Goal: Information Seeking & Learning: Stay updated

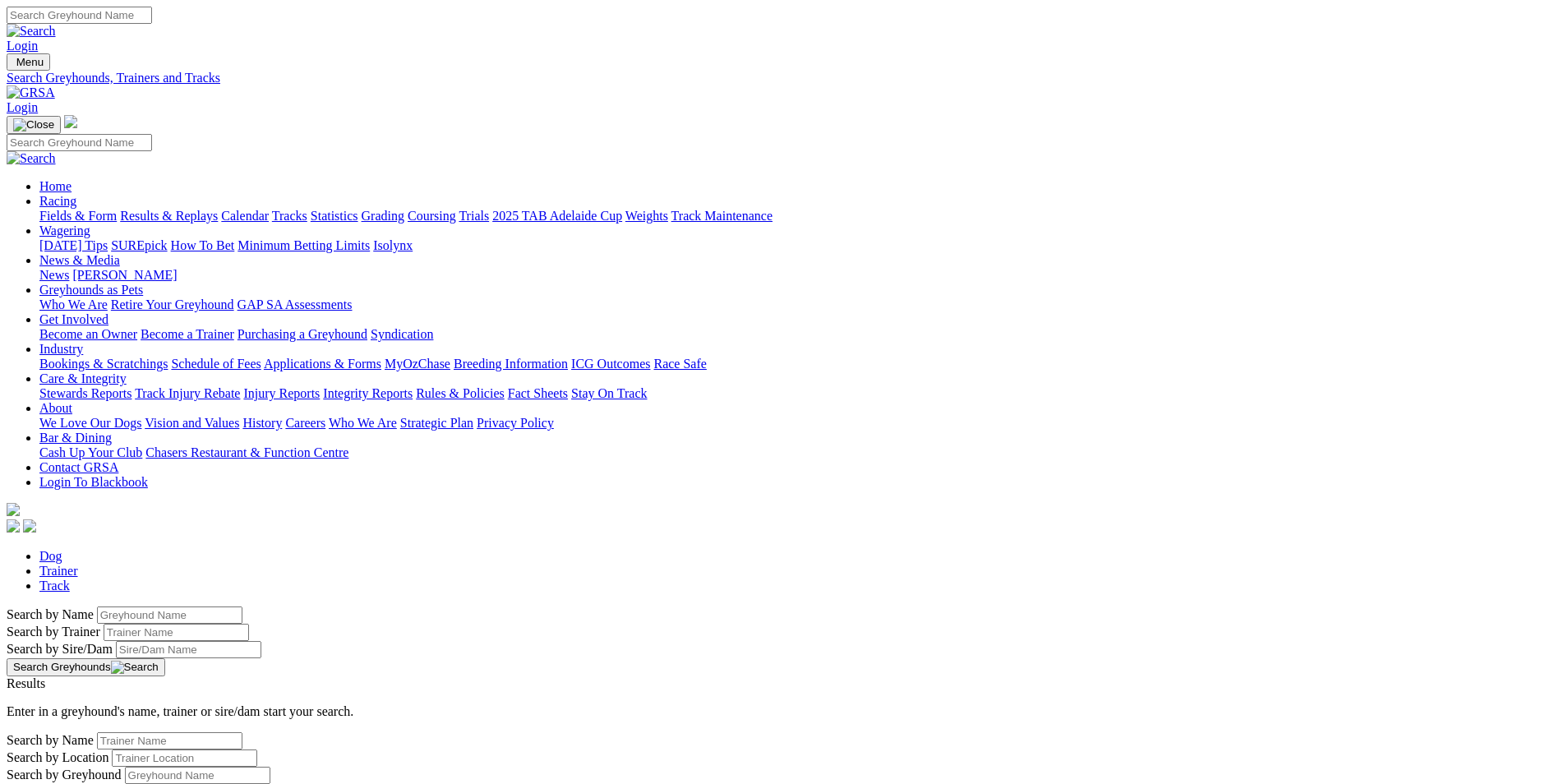
click at [120, 253] on link "News & Media" at bounding box center [80, 260] width 81 height 14
click at [77, 194] on link "Racing" at bounding box center [58, 200] width 37 height 14
click at [269, 209] on link "Calendar" at bounding box center [245, 215] width 48 height 14
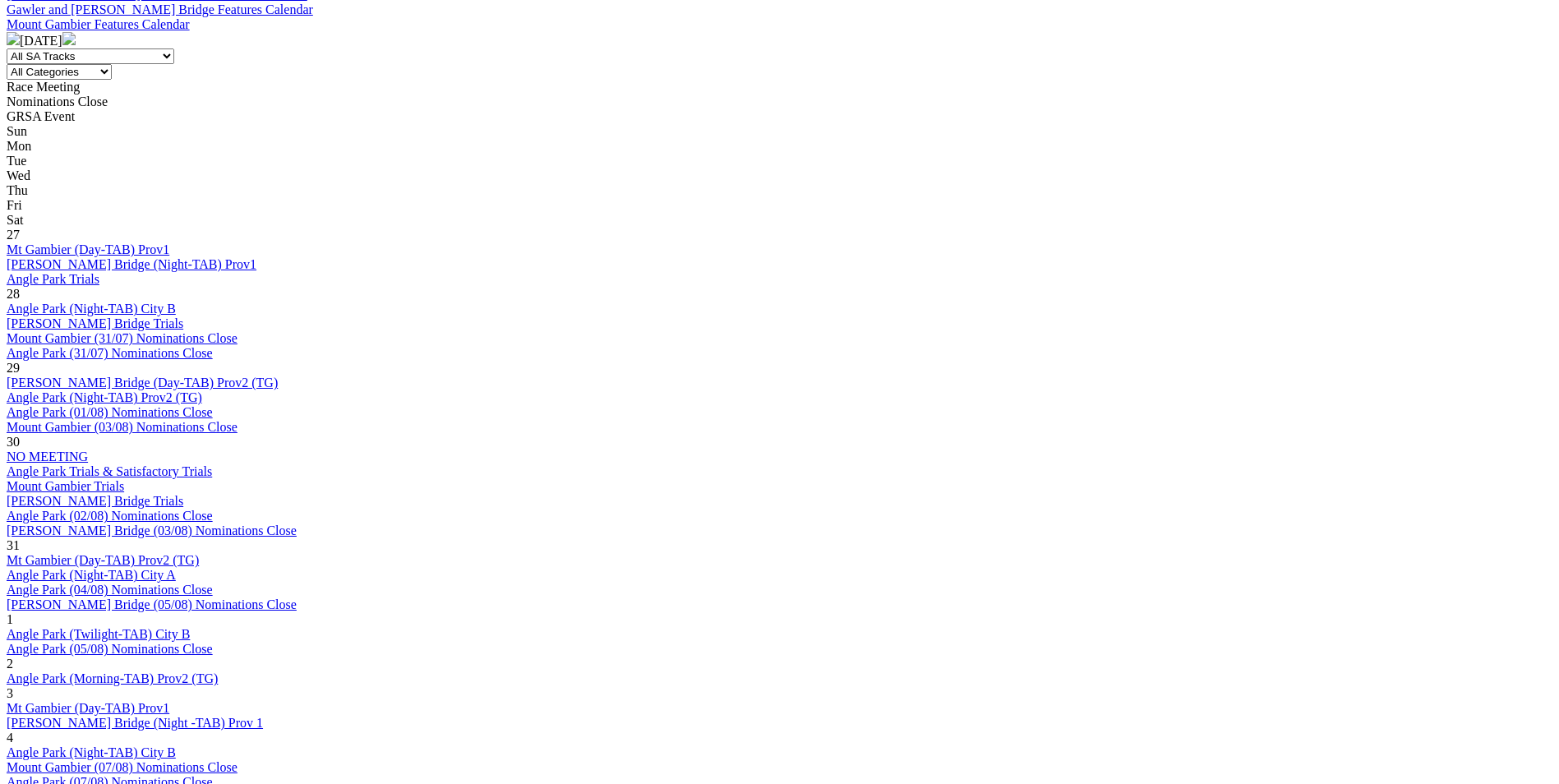
scroll to position [823, 0]
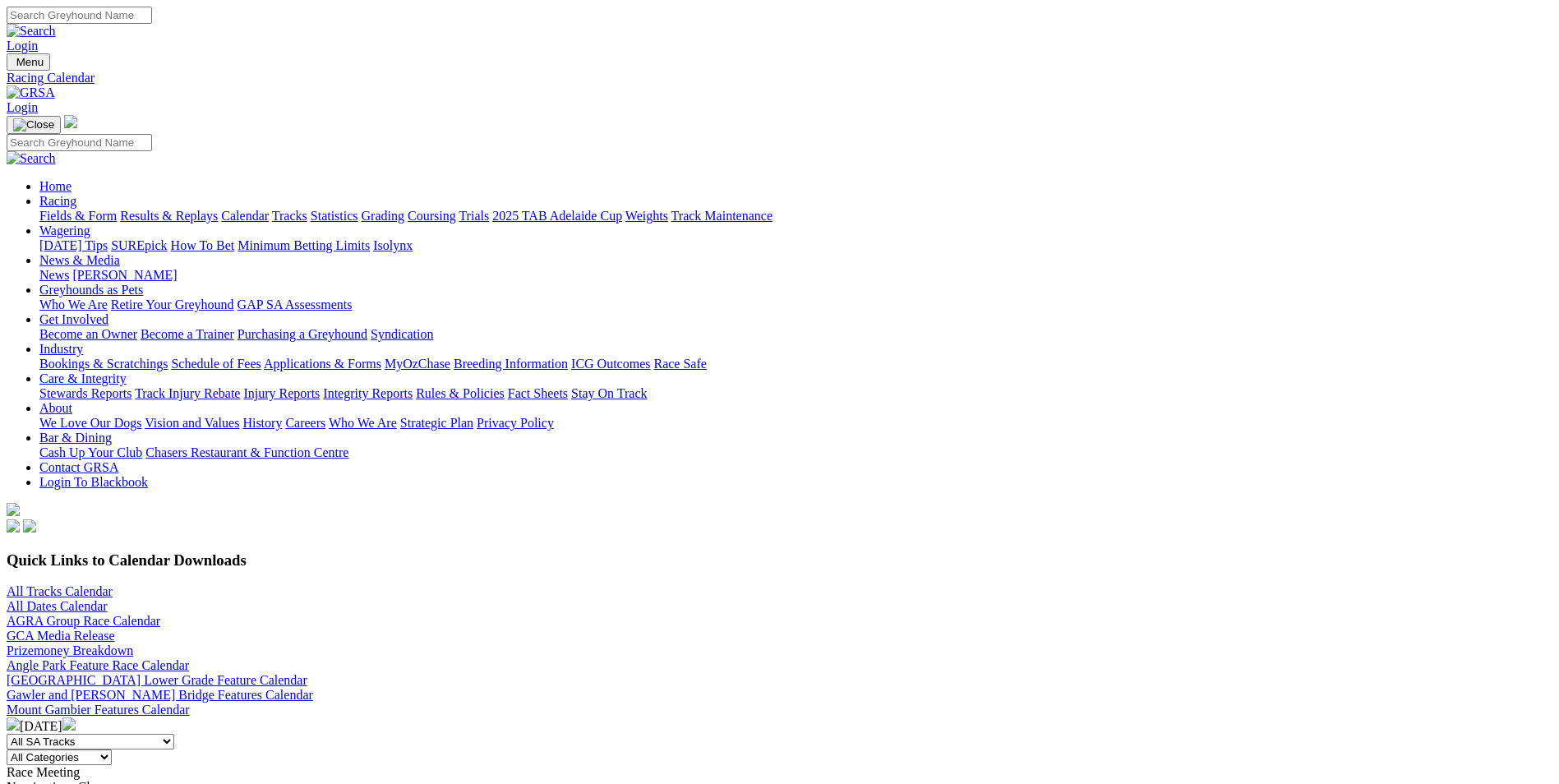
click at [83, 341] on link "Industry" at bounding box center [61, 348] width 44 height 14
click at [109, 312] on link "Get Involved" at bounding box center [74, 319] width 69 height 14
click at [143, 283] on link "Greyhounds as Pets" at bounding box center [92, 289] width 104 height 14
click at [120, 253] on link "News & Media" at bounding box center [80, 260] width 81 height 14
click at [69, 268] on link "News" at bounding box center [54, 275] width 30 height 14
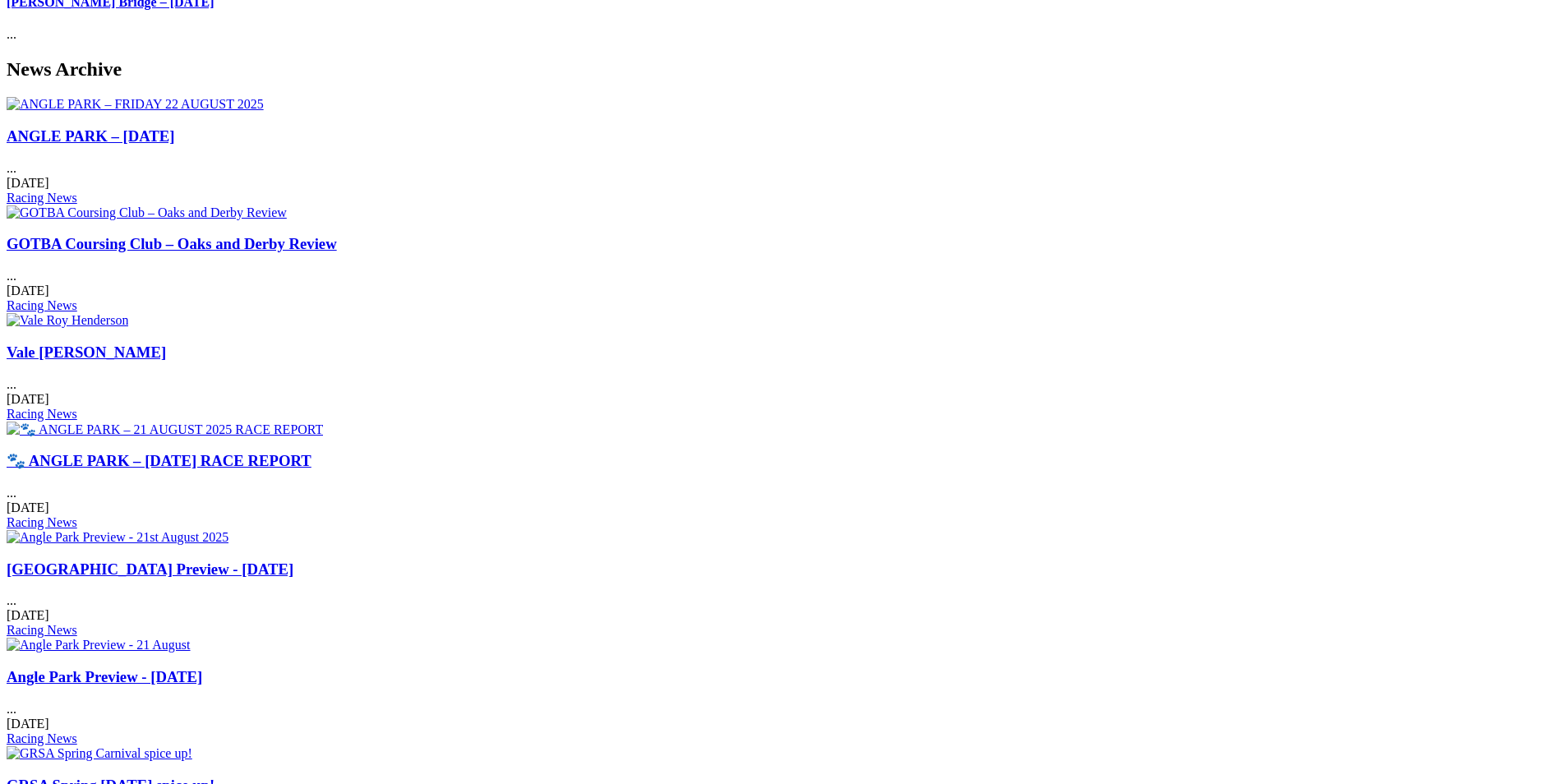
scroll to position [713, 0]
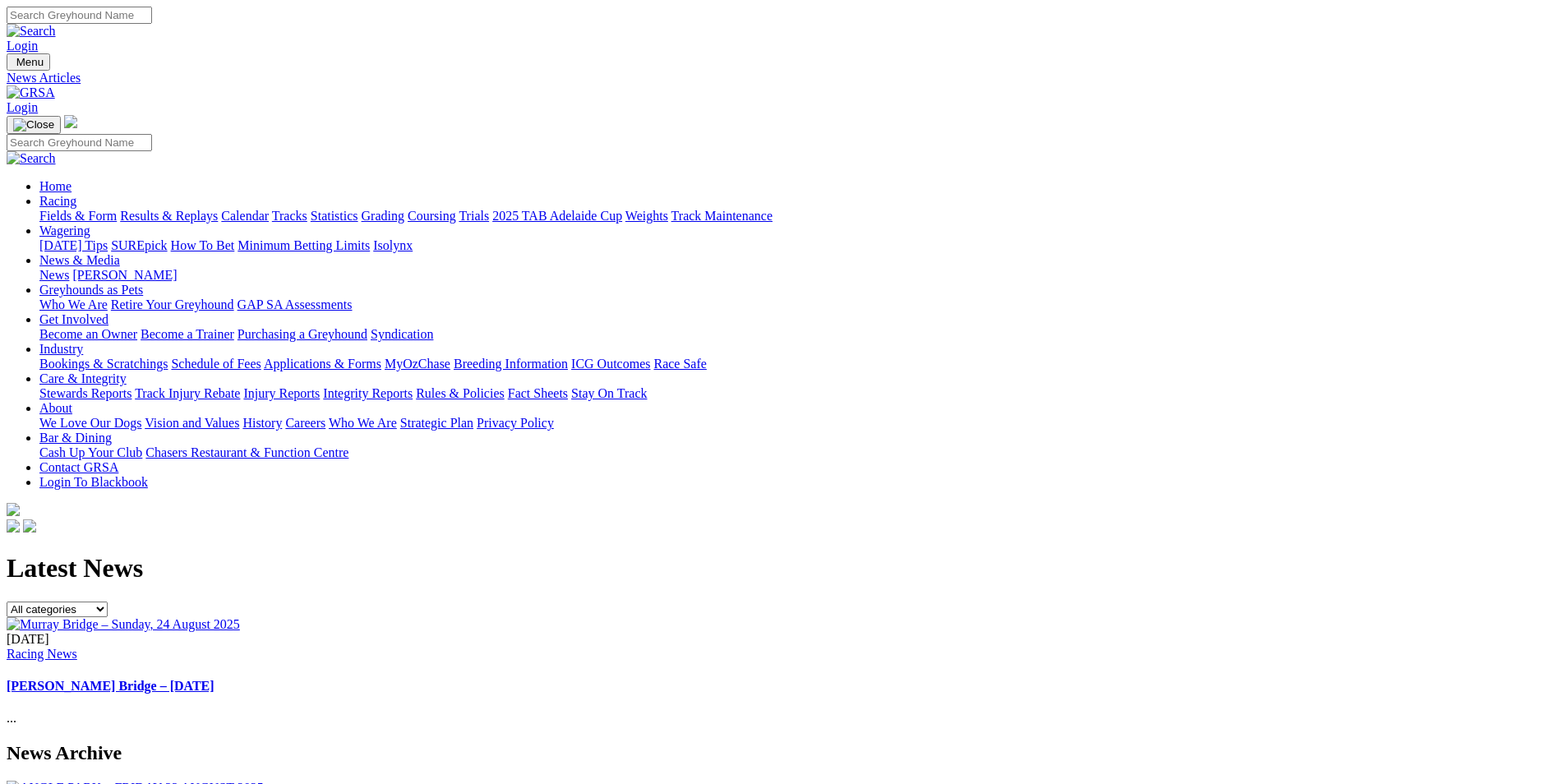
click at [77, 194] on link "Racing" at bounding box center [58, 200] width 37 height 14
